Goal: Find specific page/section: Find specific page/section

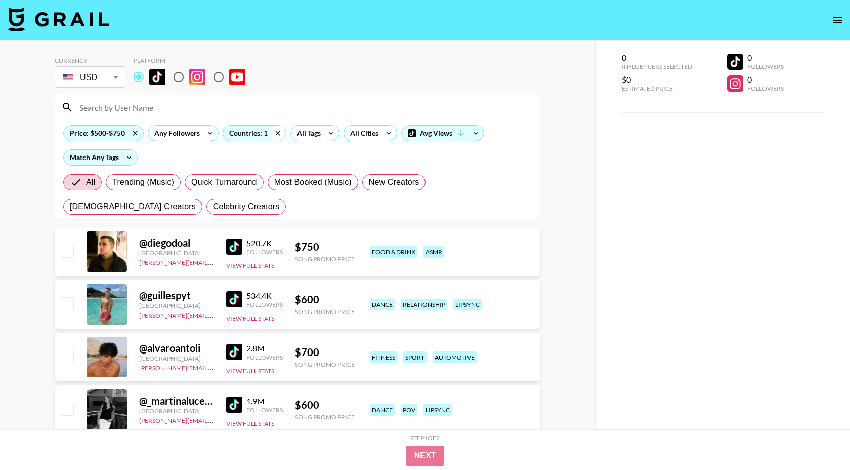
click at [275, 131] on icon at bounding box center [278, 132] width 16 height 15
click at [136, 133] on icon at bounding box center [135, 132] width 16 height 15
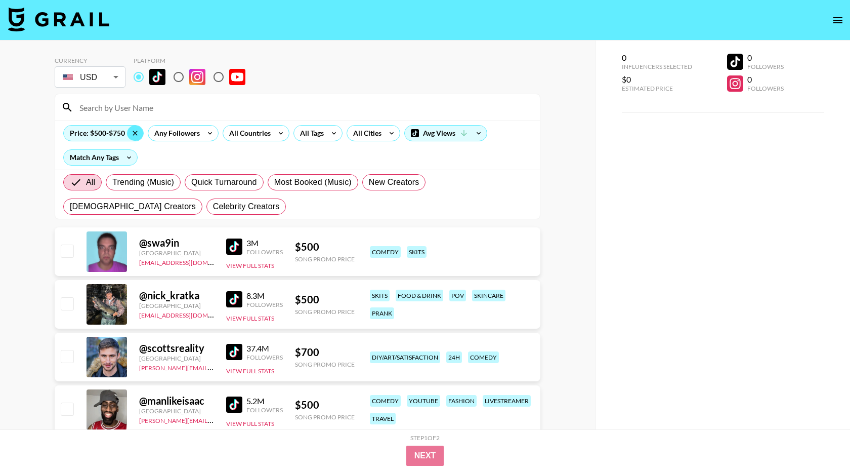
click at [121, 107] on input at bounding box center [303, 107] width 460 height 16
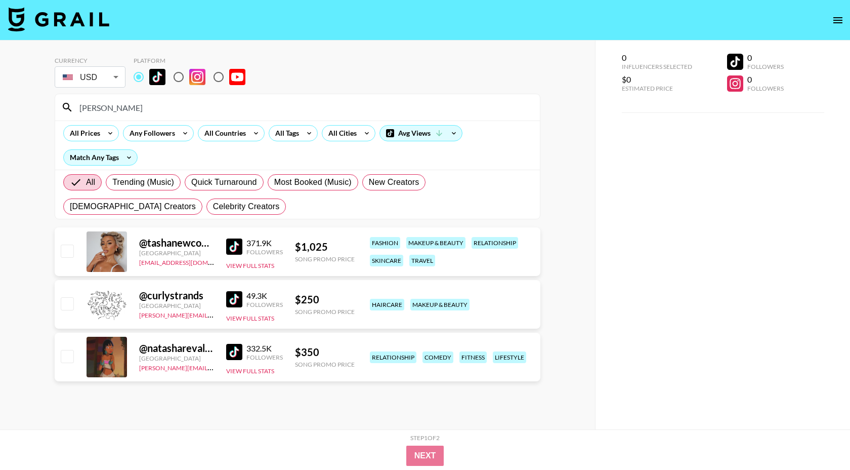
click at [234, 247] on img at bounding box center [234, 246] width 16 height 16
click at [167, 103] on input "[PERSON_NAME]" at bounding box center [303, 107] width 460 height 16
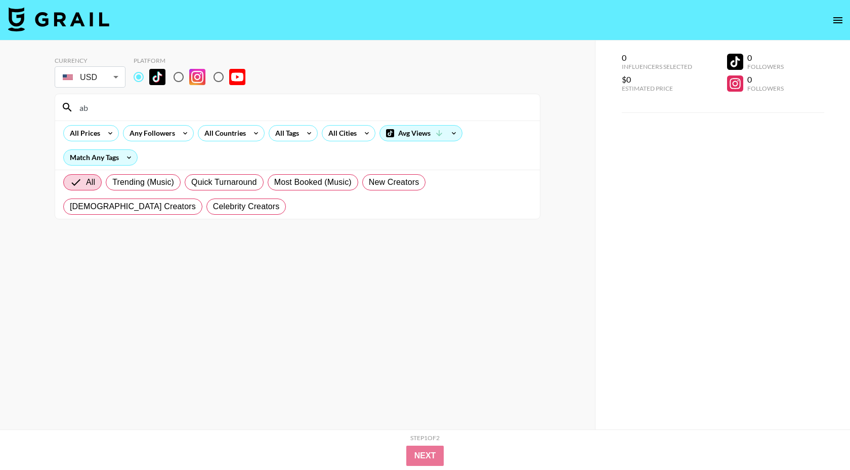
type input "a"
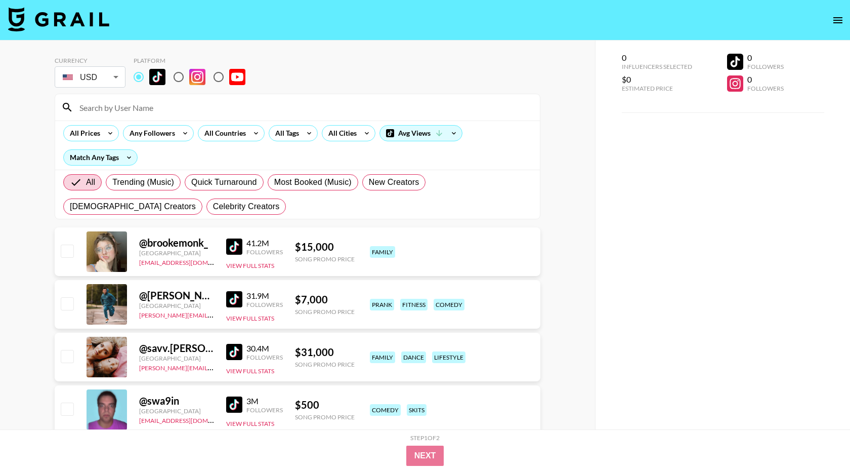
click at [196, 108] on input at bounding box center [303, 107] width 460 height 16
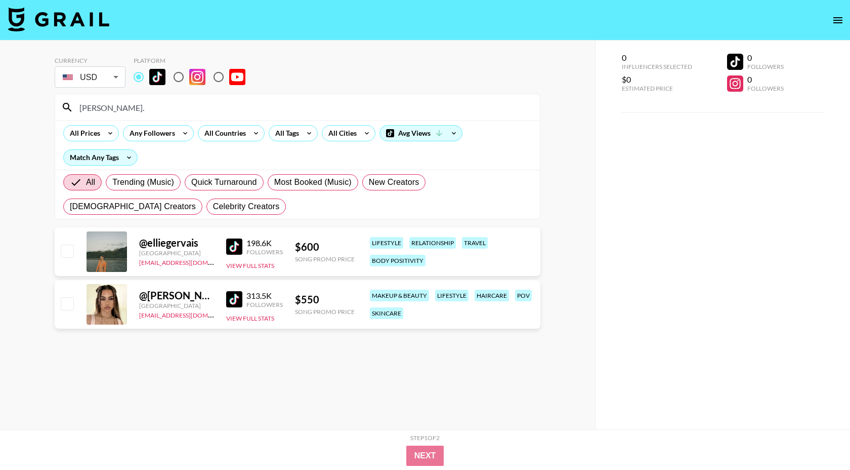
click at [126, 108] on input "[PERSON_NAME]." at bounding box center [303, 107] width 460 height 16
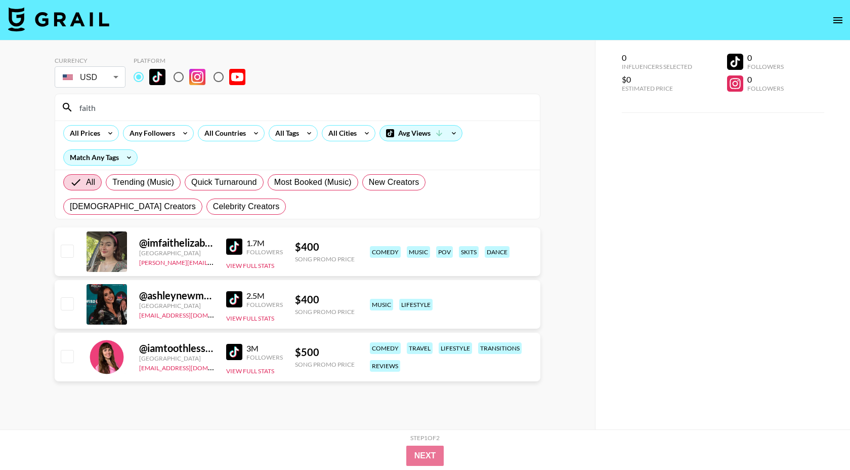
click at [152, 107] on input "faith" at bounding box center [303, 107] width 460 height 16
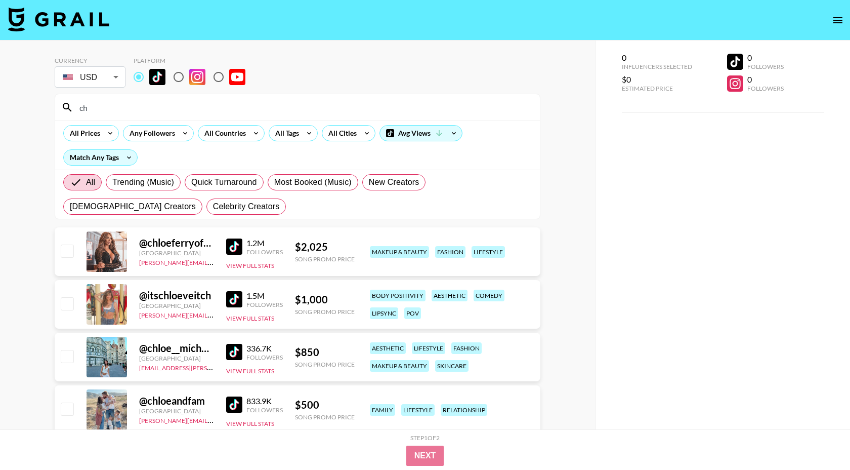
type input "c"
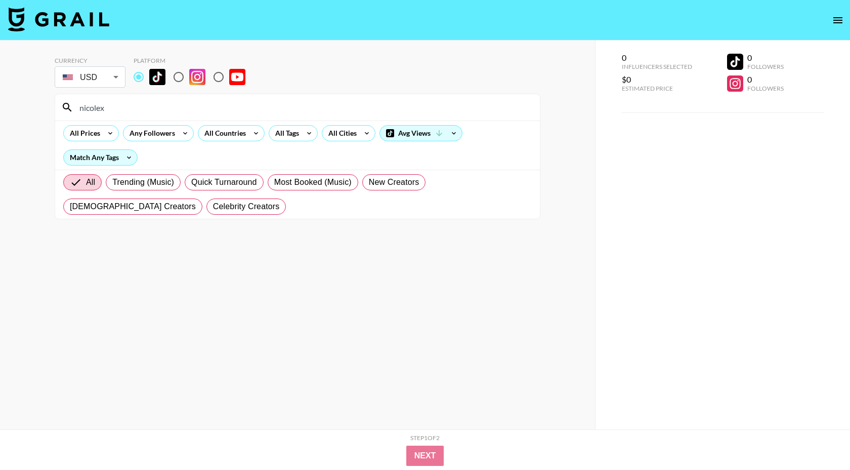
click at [273, 110] on input "nicolex" at bounding box center [303, 107] width 460 height 16
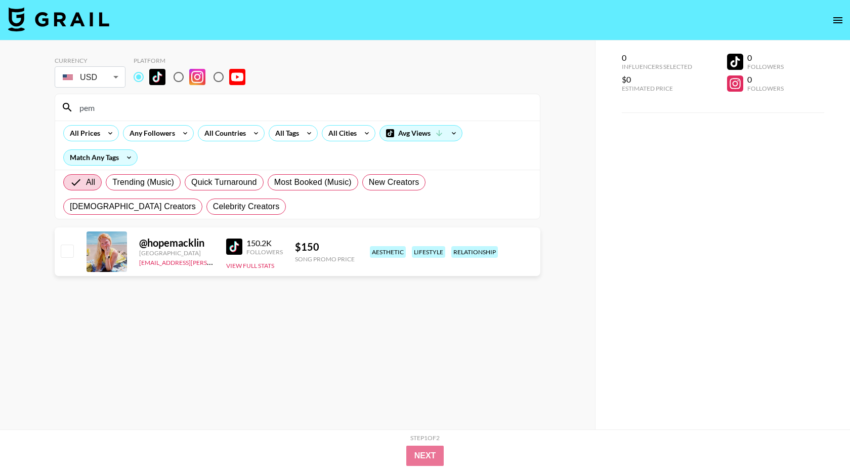
type input "pem"
